Goal: Find specific page/section

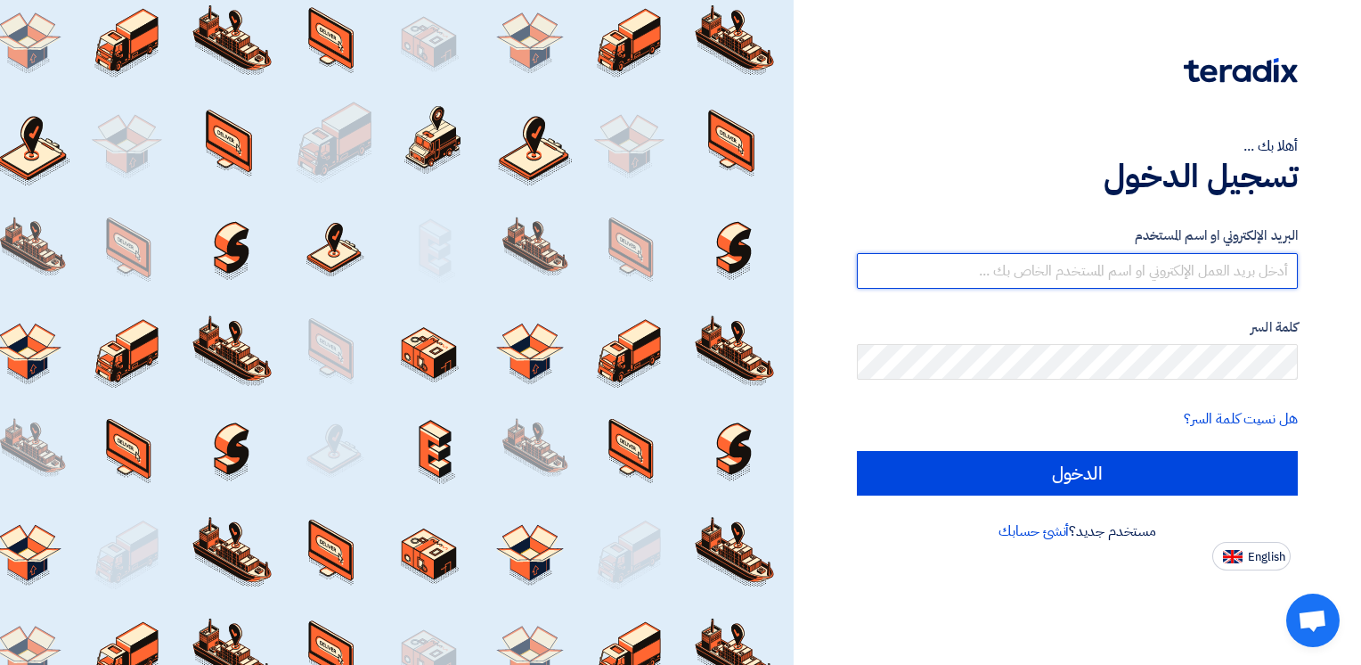
type input "[PERSON_NAME][EMAIL_ADDRESS][DOMAIN_NAME]"
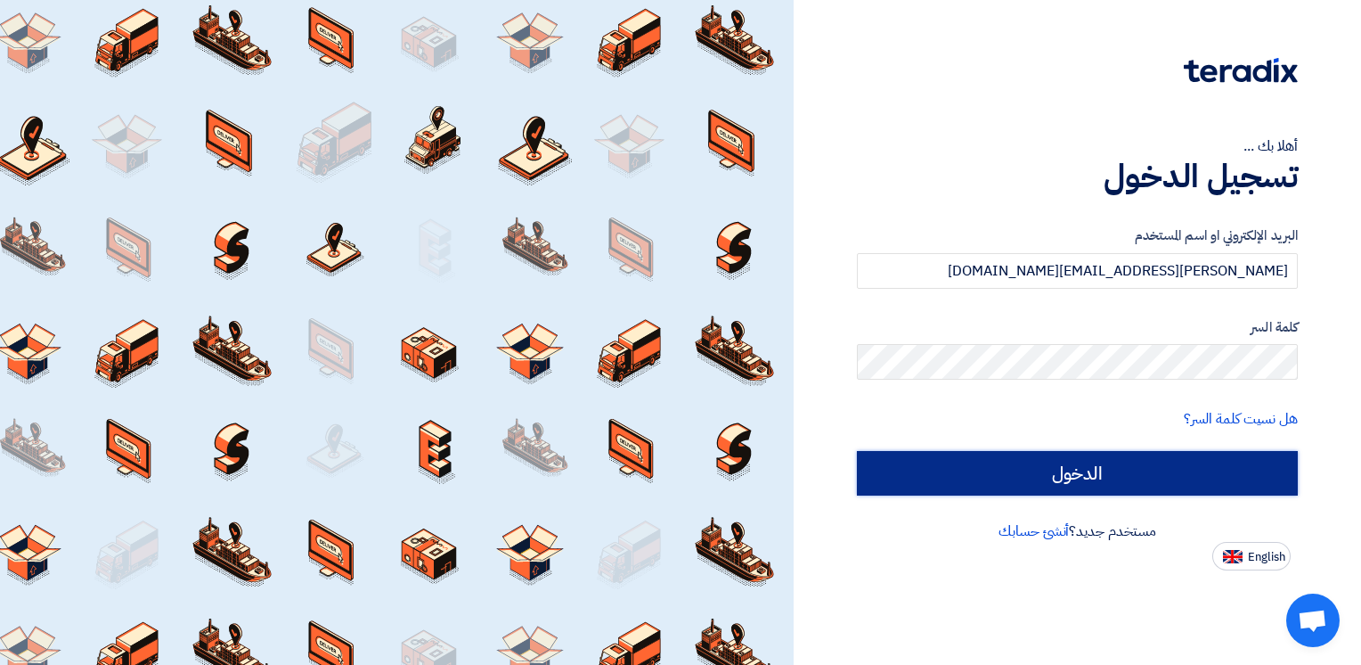
drag, startPoint x: 0, startPoint y: 0, endPoint x: 1064, endPoint y: 486, distance: 1169.8
click at [1064, 486] on input "الدخول" at bounding box center [1077, 473] width 441 height 45
type input "Sign in"
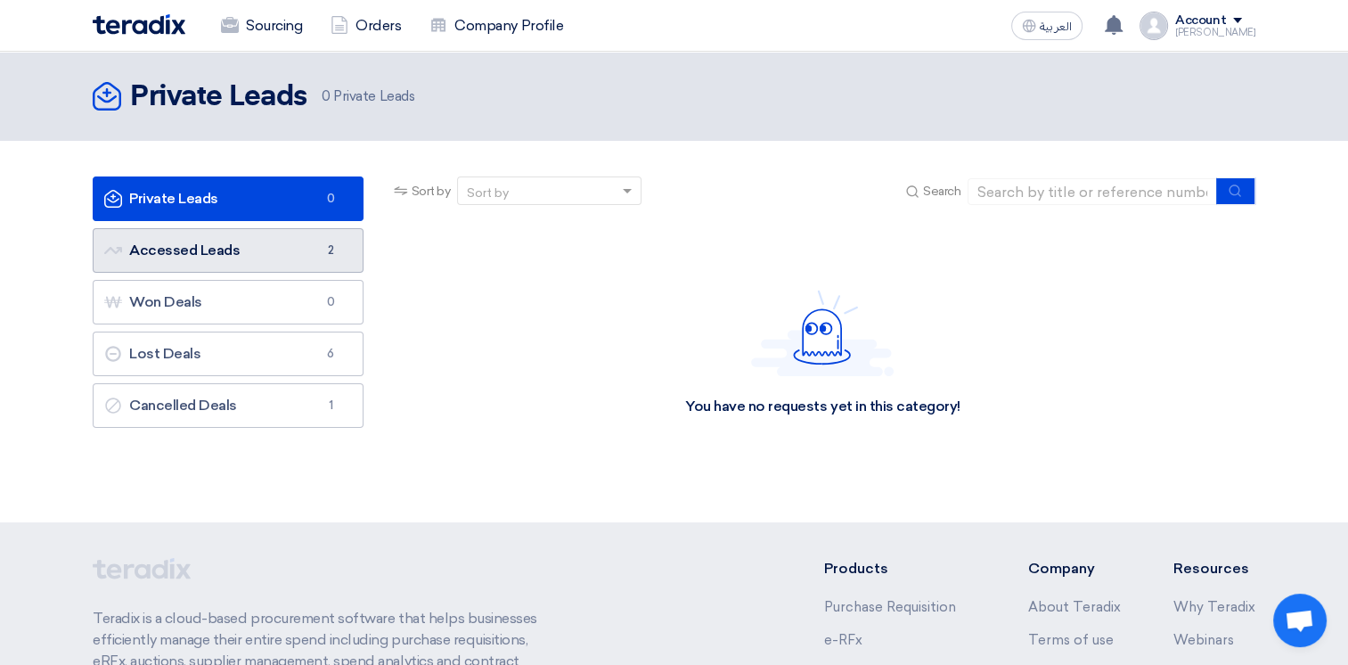
click at [192, 245] on link "Accessed Leads Accessed Leads 2" at bounding box center [228, 250] width 271 height 45
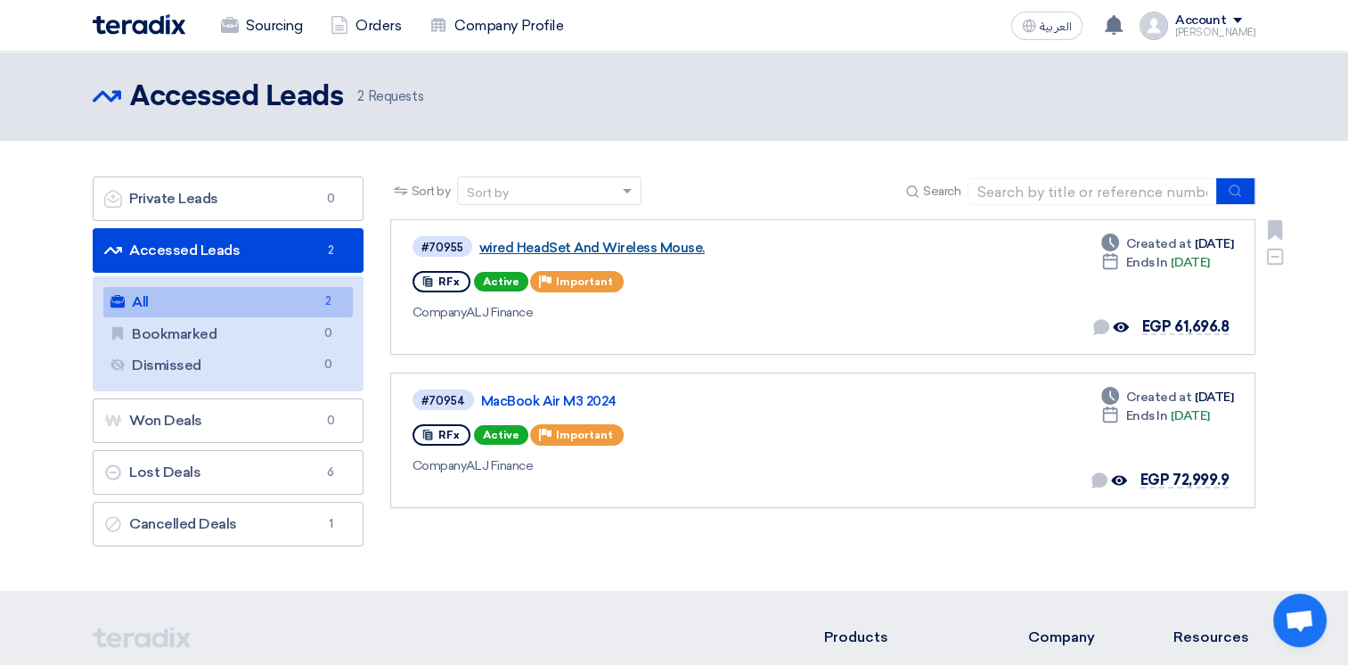
click at [633, 248] on link "wired HeadSet And Wireless Mouse." at bounding box center [702, 248] width 446 height 16
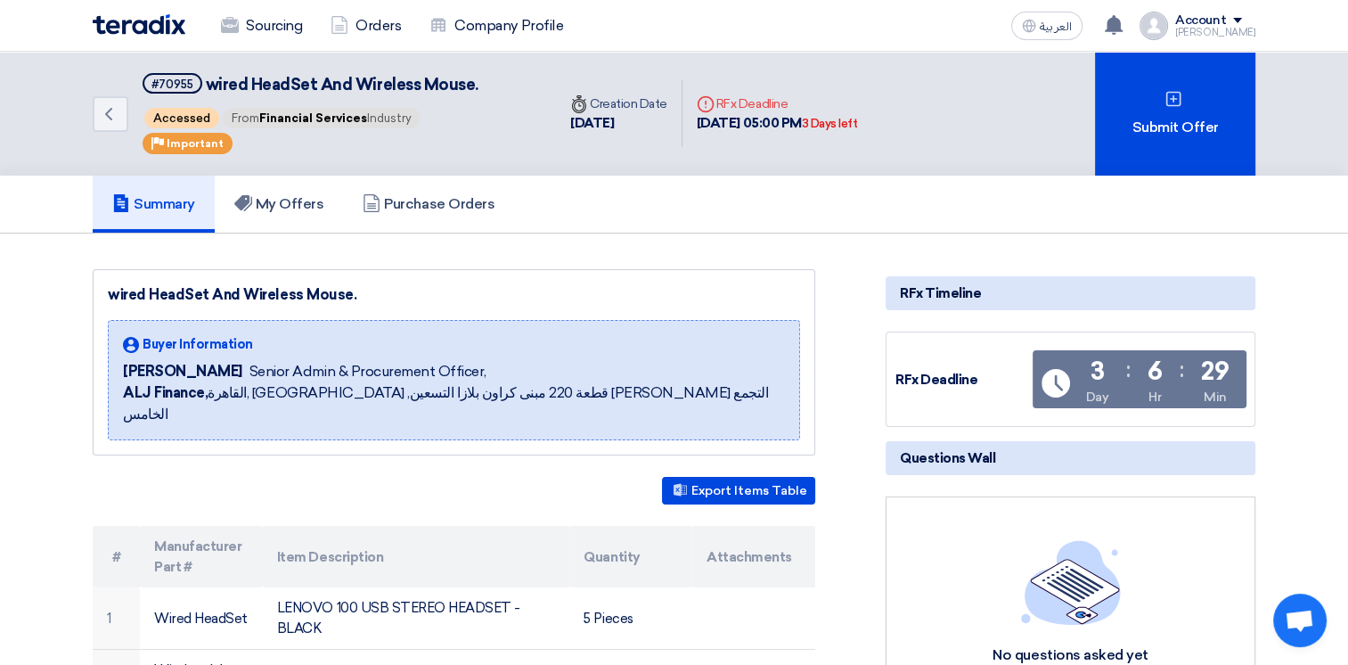
scroll to position [267, 0]
